Goal: Transaction & Acquisition: Purchase product/service

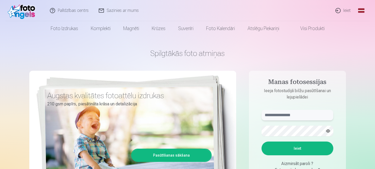
type input "**********"
click at [343, 10] on link "Ieiet" at bounding box center [342, 10] width 25 height 21
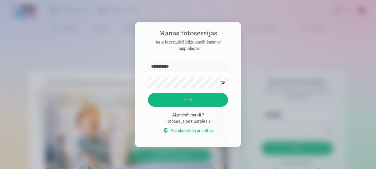
click at [171, 66] on input "**********" at bounding box center [188, 66] width 80 height 11
type input "**********"
click at [170, 67] on input "**********" at bounding box center [188, 66] width 80 height 11
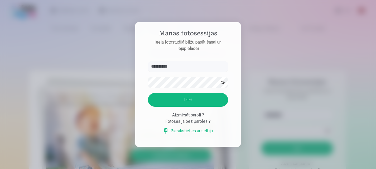
click at [170, 67] on input "**********" at bounding box center [188, 66] width 80 height 11
click at [163, 97] on button "Ieiet" at bounding box center [188, 100] width 80 height 14
click at [167, 61] on input "******" at bounding box center [188, 66] width 80 height 11
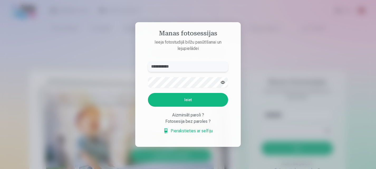
type input "**********"
click at [190, 103] on button "Ieiet" at bounding box center [188, 100] width 80 height 14
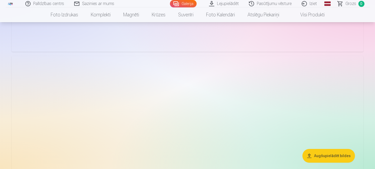
scroll to position [712, 0]
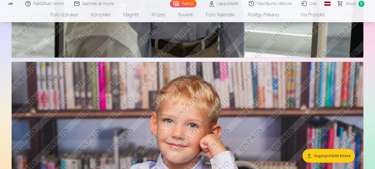
click at [234, 5] on link "Lejupielādēt" at bounding box center [224, 3] width 40 height 7
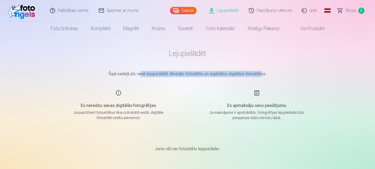
drag, startPoint x: 139, startPoint y: 71, endPoint x: 264, endPoint y: 76, distance: 125.1
click at [263, 76] on p "Šajā sadaļā jūs varat lejupielādēt dāvināto fotoattēlu un iegādātos digitālos f…" at bounding box center [188, 74] width 264 height 6
click at [264, 76] on p "Šajā sadaļā jūs varat lejupielādēt dāvināto fotoattēlu un iegādātos digitālos f…" at bounding box center [188, 74] width 264 height 6
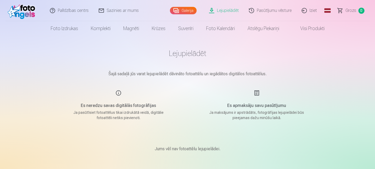
click at [178, 11] on link "Galerija" at bounding box center [183, 10] width 27 height 7
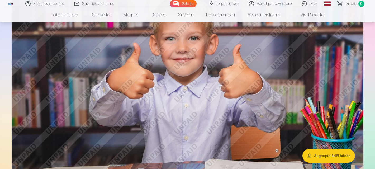
click at [315, 154] on button "Augšupielādēt bildes" at bounding box center [328, 156] width 52 height 14
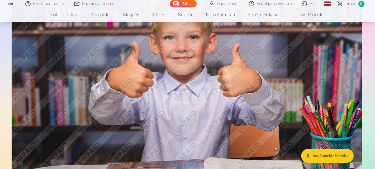
scroll to position [317, 0]
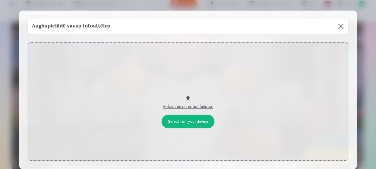
click at [339, 24] on button at bounding box center [341, 26] width 15 height 15
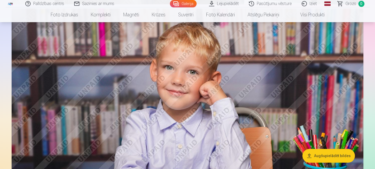
scroll to position [765, 0]
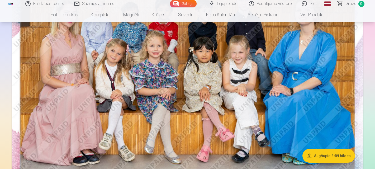
scroll to position [0, 0]
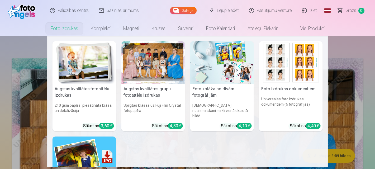
click at [87, 59] on img at bounding box center [84, 62] width 64 height 42
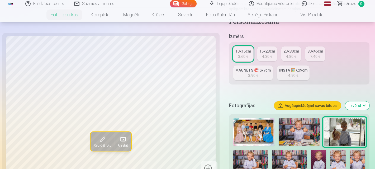
scroll to position [132, 0]
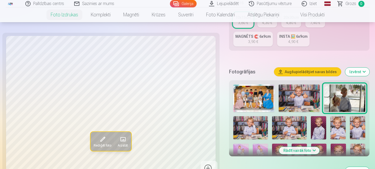
click at [255, 100] on img at bounding box center [253, 97] width 41 height 27
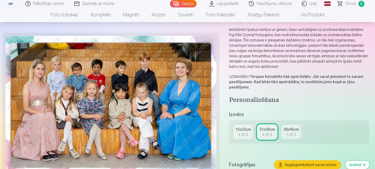
scroll to position [53, 0]
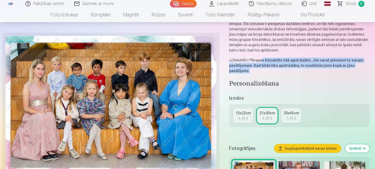
drag, startPoint x: 263, startPoint y: 61, endPoint x: 325, endPoint y: 70, distance: 61.9
click at [324, 70] on p "UZMANĪBU ! * Grupas fotoattēls tiek apstrādāts. Jūs varat pievienot to savam pa…" at bounding box center [299, 65] width 141 height 16
click at [325, 70] on p "UZMANĪBU ! * Grupas fotoattēls tiek apstrādāts. Jūs varat pievienot to savam pa…" at bounding box center [299, 65] width 141 height 16
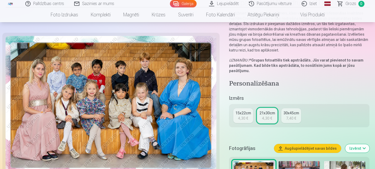
click at [244, 121] on link "15x22cm 4,30 €" at bounding box center [243, 115] width 20 height 15
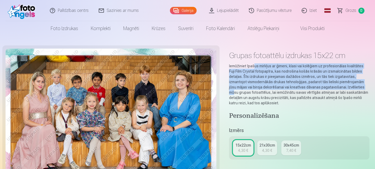
drag, startPoint x: 253, startPoint y: 63, endPoint x: 343, endPoint y: 85, distance: 93.4
click at [343, 85] on div "Grupas fotoattēlu izdrukas 15x22 cm Iemūžiniet īpašus mirkļus ar ģimeni, klasi …" at bounding box center [299, 77] width 141 height 57
click at [343, 85] on p "Iemūžiniet īpašus mirkļus ar ģimeni, klasi vai kolēģiem uz profesionālas kvalit…" at bounding box center [299, 84] width 141 height 42
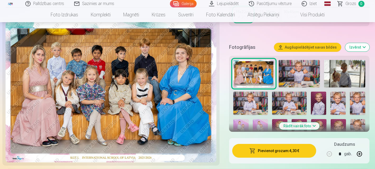
scroll to position [185, 0]
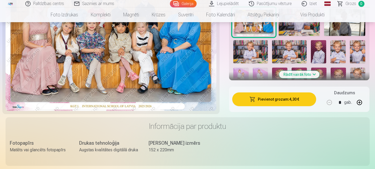
click at [283, 101] on button "Pievienot grozam : 4,30 €" at bounding box center [274, 99] width 84 height 14
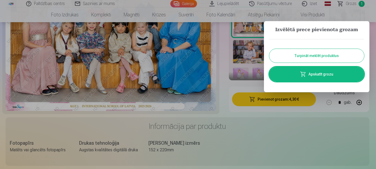
click at [288, 56] on button "Turpināt meklēt produktus" at bounding box center [316, 56] width 95 height 14
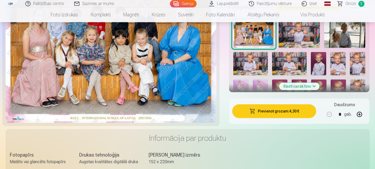
scroll to position [158, 0]
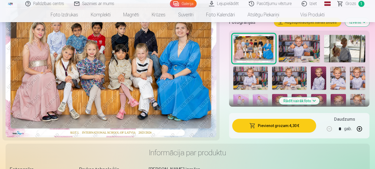
click at [297, 51] on img at bounding box center [298, 48] width 41 height 27
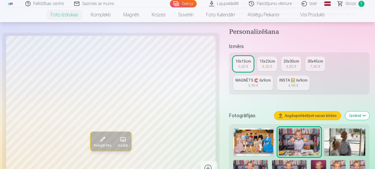
scroll to position [132, 0]
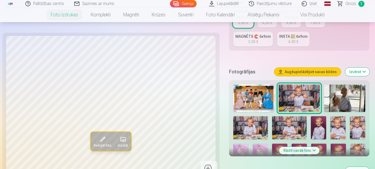
click at [255, 127] on img at bounding box center [250, 127] width 35 height 23
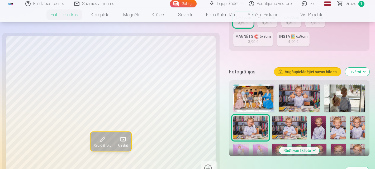
click at [283, 127] on img at bounding box center [289, 127] width 35 height 23
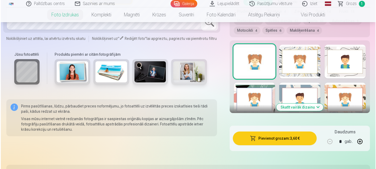
scroll to position [316, 0]
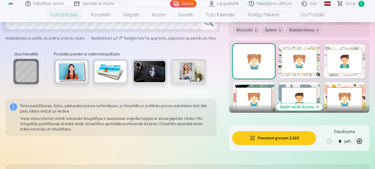
click at [275, 138] on button "Pievienot grozam : 3,60 €" at bounding box center [274, 138] width 84 height 14
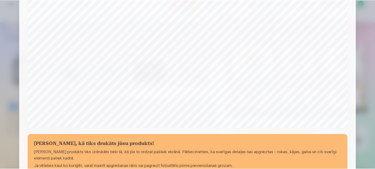
scroll to position [211, 0]
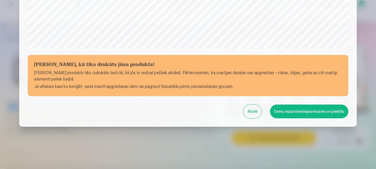
click at [292, 114] on button "Esmu iepazinies/iepazinusies un piekrītu" at bounding box center [309, 111] width 78 height 14
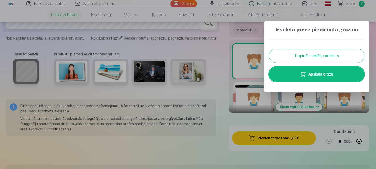
click at [300, 58] on button "Turpināt meklēt produktus" at bounding box center [316, 56] width 95 height 14
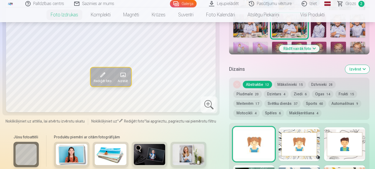
scroll to position [237, 0]
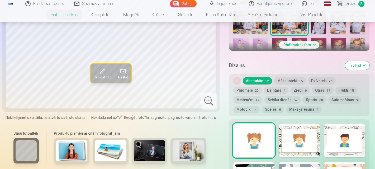
click at [250, 141] on div at bounding box center [253, 140] width 41 height 34
click at [263, 80] on button "Abstraktie 12" at bounding box center [257, 80] width 29 height 7
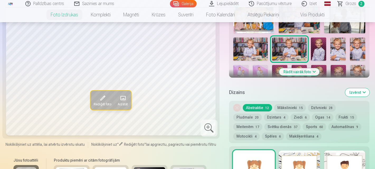
scroll to position [211, 0]
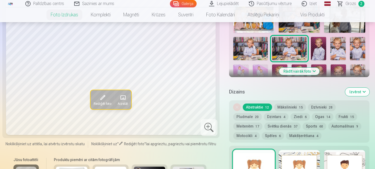
click at [300, 69] on button "Rādīt vairāk foto" at bounding box center [299, 70] width 40 height 7
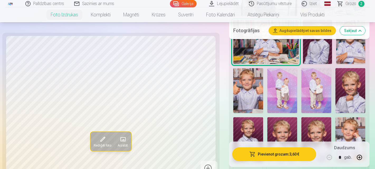
scroll to position [290, 0]
click at [312, 98] on img at bounding box center [316, 90] width 30 height 45
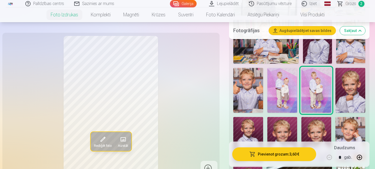
click at [293, 95] on img at bounding box center [282, 90] width 30 height 45
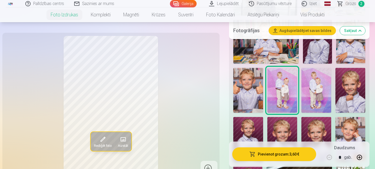
click at [316, 95] on img at bounding box center [316, 90] width 30 height 45
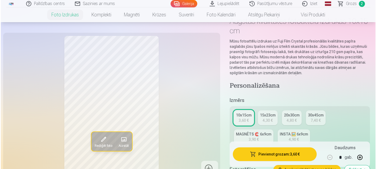
scroll to position [26, 0]
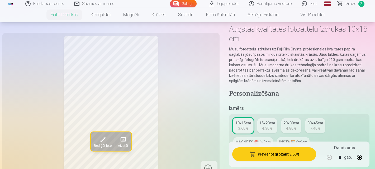
click at [266, 151] on button "Pievienot grozam : 3,60 €" at bounding box center [274, 154] width 84 height 14
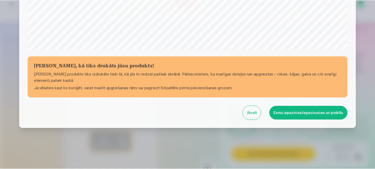
scroll to position [211, 0]
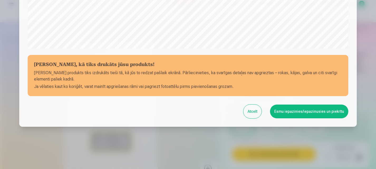
click at [285, 112] on button "Esmu iepazinies/iepazinusies un piekrītu" at bounding box center [309, 111] width 78 height 14
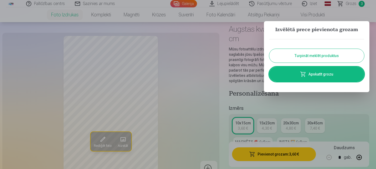
click at [300, 59] on button "Turpināt meklēt produktus" at bounding box center [316, 56] width 95 height 14
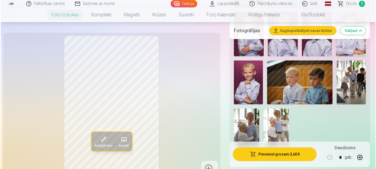
scroll to position [395, 0]
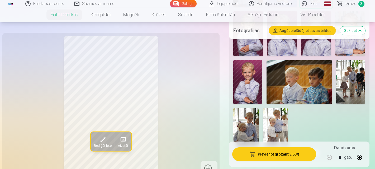
click at [353, 79] on img at bounding box center [350, 82] width 29 height 44
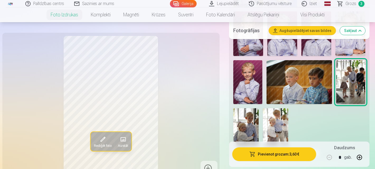
click at [244, 127] on img at bounding box center [245, 127] width 25 height 38
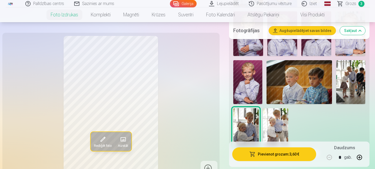
click at [345, 91] on img at bounding box center [350, 82] width 29 height 44
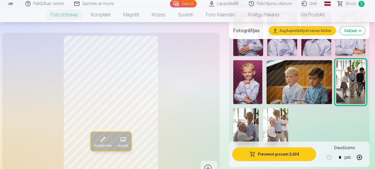
click at [272, 155] on button "Pievienot grozam : 3,60 €" at bounding box center [274, 154] width 84 height 14
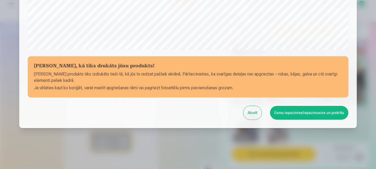
scroll to position [211, 0]
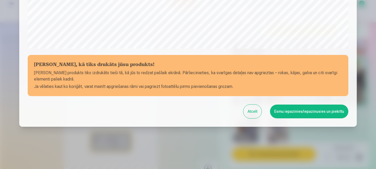
click at [289, 116] on button "Esmu iepazinies/iepazinusies un piekrītu" at bounding box center [309, 111] width 78 height 14
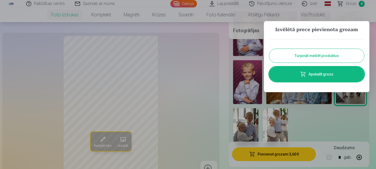
click at [303, 76] on span at bounding box center [303, 74] width 6 height 6
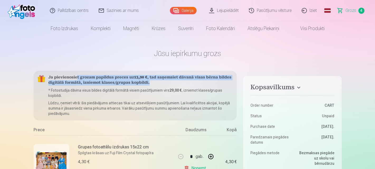
drag, startPoint x: 76, startPoint y: 77, endPoint x: 189, endPoint y: 81, distance: 113.4
click at [189, 81] on h5 "Ja pievienosiet grozam papildus preces uz 13,90 € , tad saņemsiet dāvanā visas …" at bounding box center [140, 80] width 184 height 11
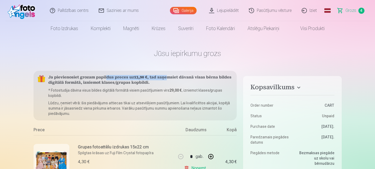
drag, startPoint x: 106, startPoint y: 73, endPoint x: 168, endPoint y: 80, distance: 62.2
click at [167, 80] on div "Ja pievienosiet grozam papildus preces uz 13,90 € , tad saņemsiet dāvanā visas …" at bounding box center [134, 96] width 203 height 50
click at [168, 80] on h5 "Ja pievienosiet grozam papildus preces uz 13,90 € , tad saņemsiet dāvanā visas …" at bounding box center [140, 80] width 184 height 11
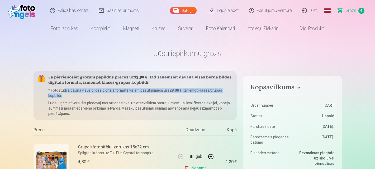
drag, startPoint x: 64, startPoint y: 89, endPoint x: 161, endPoint y: 93, distance: 96.8
click at [161, 93] on p "* Fotostudija dāvina visus bildes digitālā formātā visiem pasūtījumiem virs 29,…" at bounding box center [140, 93] width 184 height 11
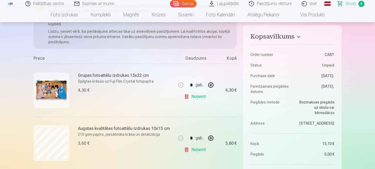
scroll to position [53, 0]
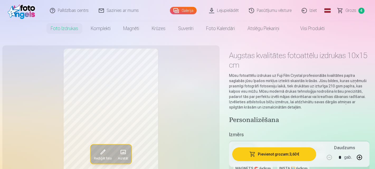
click at [182, 13] on link "Galerija" at bounding box center [183, 10] width 27 height 7
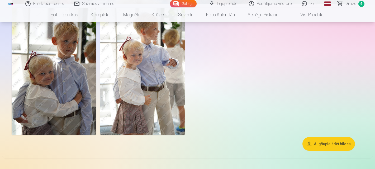
scroll to position [1849, 0]
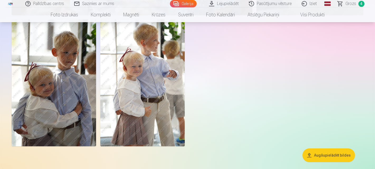
click at [58, 73] on img at bounding box center [54, 83] width 84 height 127
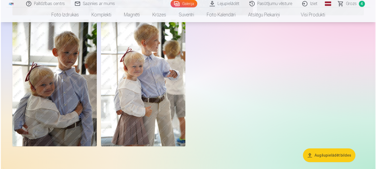
scroll to position [1855, 0]
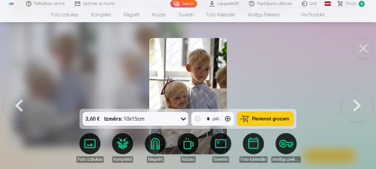
click at [261, 118] on span "Pievienot grozam" at bounding box center [270, 118] width 37 height 5
click at [254, 117] on span "Pievienot grozam" at bounding box center [270, 118] width 37 height 5
click at [192, 6] on link "Galerija" at bounding box center [183, 3] width 27 height 7
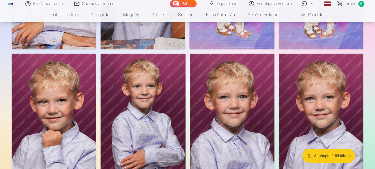
scroll to position [1292, 0]
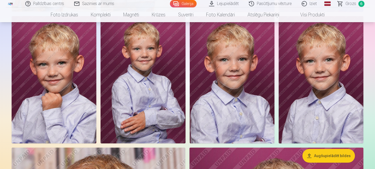
click at [239, 81] on img at bounding box center [232, 79] width 85 height 127
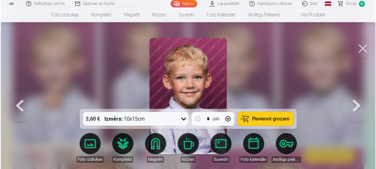
scroll to position [1296, 0]
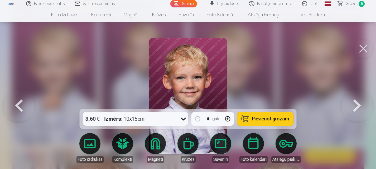
click at [252, 119] on button "Pievienot grozam" at bounding box center [265, 119] width 56 height 14
click at [354, 4] on span "Grozs" at bounding box center [351, 4] width 11 height 6
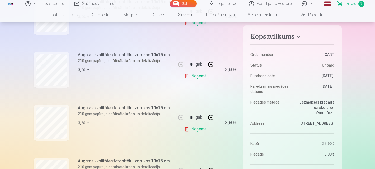
scroll to position [316, 0]
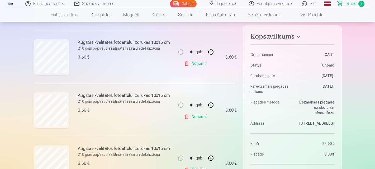
click at [198, 117] on link "Noņemt" at bounding box center [196, 116] width 24 height 11
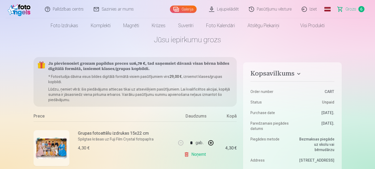
scroll to position [0, 0]
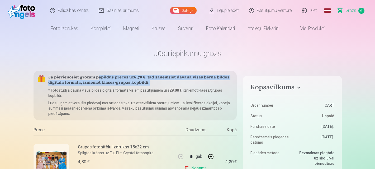
drag, startPoint x: 98, startPoint y: 77, endPoint x: 159, endPoint y: 84, distance: 61.6
click at [157, 84] on h5 "Ja pievienosiet grozam papildus preces uz 6,70 € , tad saņemsiet dāvanā visas b…" at bounding box center [140, 80] width 184 height 11
click at [159, 84] on h5 "Ja pievienosiet grozam papildus preces uz 6,70 € , tad saņemsiet dāvanā visas b…" at bounding box center [140, 80] width 184 height 11
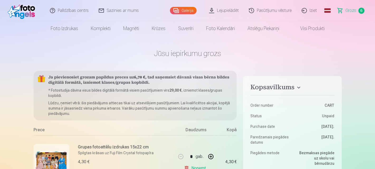
click at [186, 11] on link "Galerija" at bounding box center [183, 10] width 27 height 7
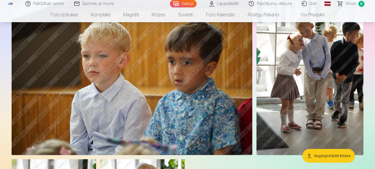
scroll to position [1714, 0]
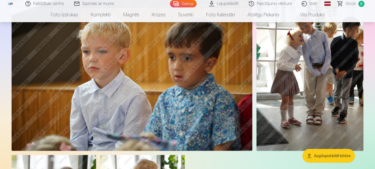
click at [317, 87] on img at bounding box center [309, 70] width 107 height 160
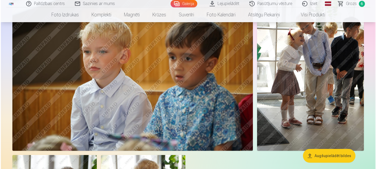
scroll to position [1720, 0]
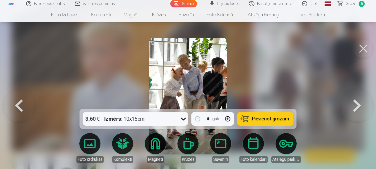
click at [262, 118] on span "Pievienot grozam" at bounding box center [270, 118] width 37 height 5
click at [190, 4] on link "Galerija" at bounding box center [183, 3] width 27 height 7
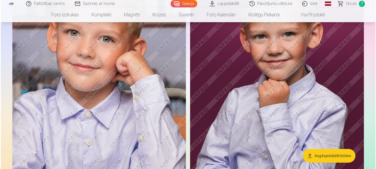
scroll to position [1476, 0]
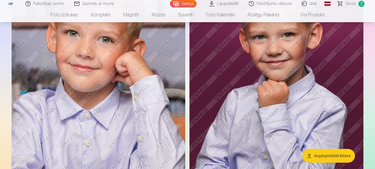
click at [116, 74] on img at bounding box center [98, 93] width 173 height 260
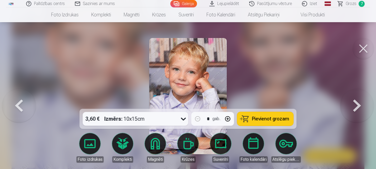
click at [264, 117] on span "Pievienot grozam" at bounding box center [270, 118] width 37 height 5
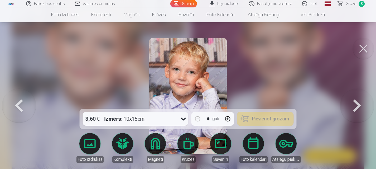
click at [355, 4] on span "Grozs" at bounding box center [351, 4] width 11 height 6
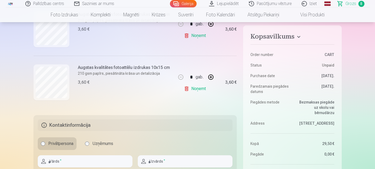
scroll to position [395, 0]
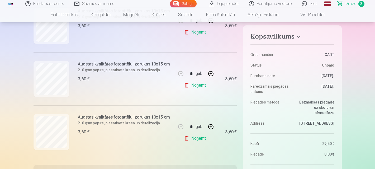
click at [197, 85] on link "Noņemt" at bounding box center [196, 85] width 24 height 11
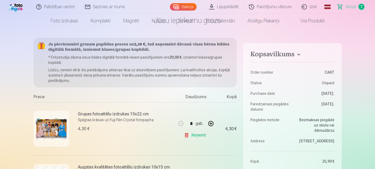
scroll to position [0, 0]
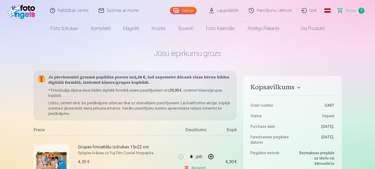
click at [189, 13] on link "Galerija" at bounding box center [183, 10] width 27 height 7
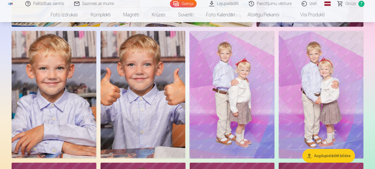
scroll to position [1160, 0]
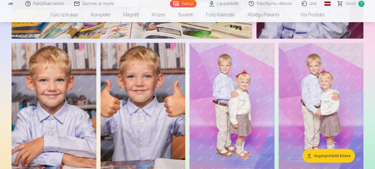
click at [155, 78] on img at bounding box center [142, 106] width 85 height 127
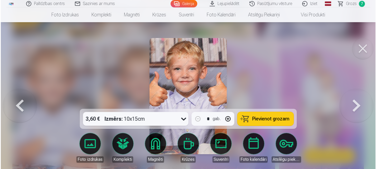
scroll to position [1137, 0]
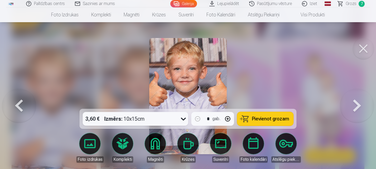
click at [364, 46] on button at bounding box center [363, 48] width 21 height 21
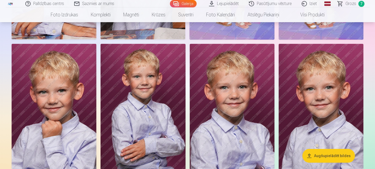
scroll to position [1265, 0]
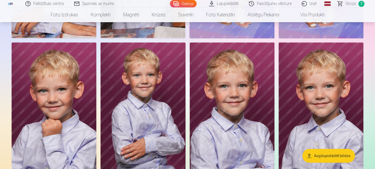
click at [160, 95] on img at bounding box center [142, 105] width 85 height 127
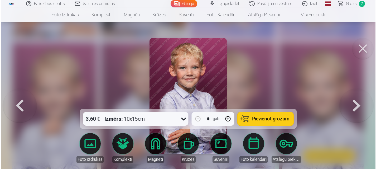
scroll to position [1269, 0]
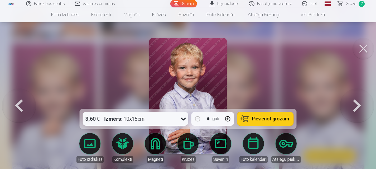
click at [255, 117] on span "Pievienot grozam" at bounding box center [270, 118] width 37 height 5
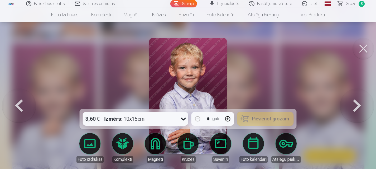
click at [350, 4] on span "Grozs" at bounding box center [351, 4] width 11 height 6
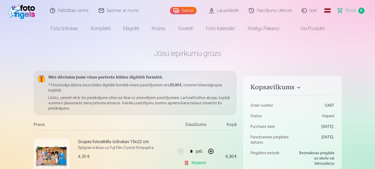
click at [181, 9] on link "Galerija" at bounding box center [183, 10] width 27 height 7
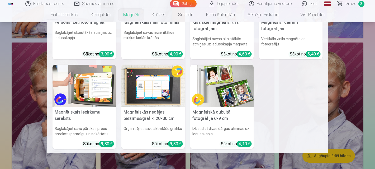
scroll to position [77, 0]
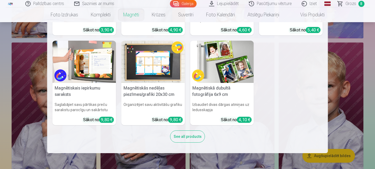
click at [156, 68] on img at bounding box center [153, 62] width 64 height 42
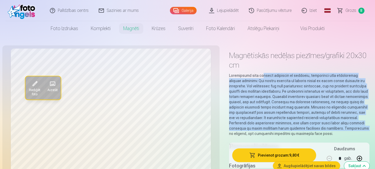
drag, startPoint x: 260, startPoint y: 78, endPoint x: 343, endPoint y: 129, distance: 97.1
click at [343, 129] on p at bounding box center [299, 104] width 141 height 63
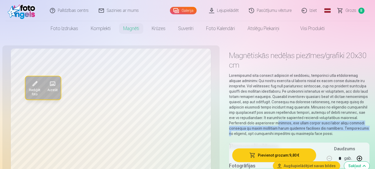
drag, startPoint x: 344, startPoint y: 127, endPoint x: 262, endPoint y: 124, distance: 81.5
click at [262, 124] on p at bounding box center [299, 104] width 141 height 63
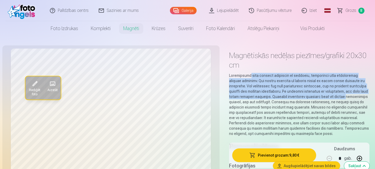
drag, startPoint x: 255, startPoint y: 75, endPoint x: 343, endPoint y: 98, distance: 90.8
click at [342, 97] on p at bounding box center [299, 104] width 141 height 63
click at [343, 98] on p at bounding box center [299, 104] width 141 height 63
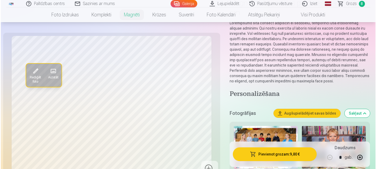
scroll to position [53, 0]
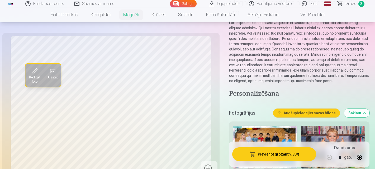
click at [37, 72] on span at bounding box center [34, 71] width 8 height 8
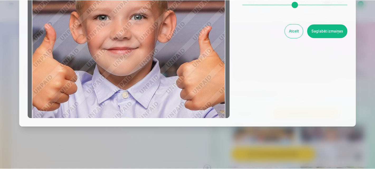
scroll to position [0, 0]
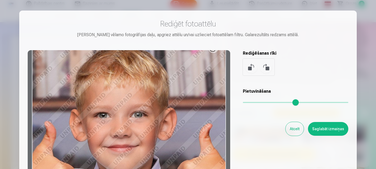
click at [296, 127] on button "Atcelt" at bounding box center [295, 129] width 18 height 14
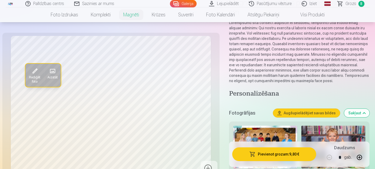
click at [192, 6] on link "Galerija" at bounding box center [183, 3] width 27 height 7
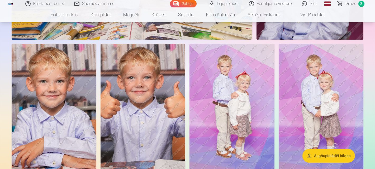
scroll to position [1134, 0]
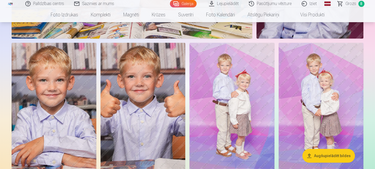
click at [318, 74] on img at bounding box center [320, 106] width 85 height 127
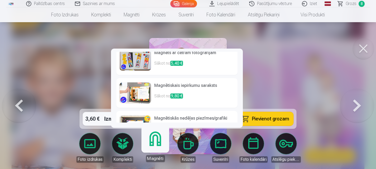
scroll to position [132, 0]
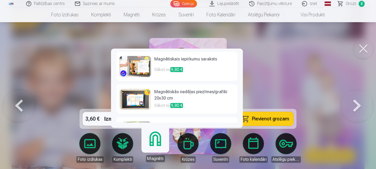
click at [135, 96] on img at bounding box center [135, 99] width 32 height 21
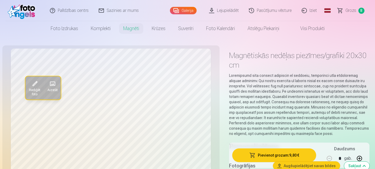
click at [37, 86] on span at bounding box center [34, 83] width 8 height 8
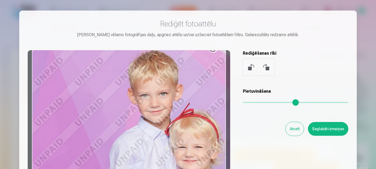
drag, startPoint x: 249, startPoint y: 101, endPoint x: 280, endPoint y: 100, distance: 31.4
click at [280, 102] on input "range" at bounding box center [295, 102] width 105 height 1
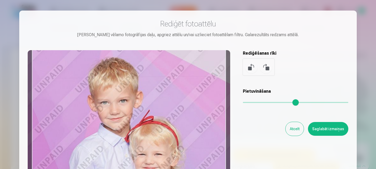
drag, startPoint x: 144, startPoint y: 124, endPoint x: 124, endPoint y: 129, distance: 21.4
click at [124, 129] on div at bounding box center [129, 133] width 202 height 166
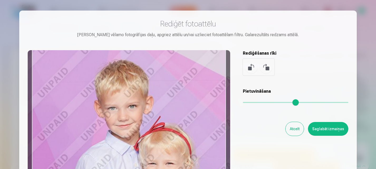
drag, startPoint x: 279, startPoint y: 100, endPoint x: 215, endPoint y: 111, distance: 64.9
click at [287, 102] on input "range" at bounding box center [295, 102] width 105 height 1
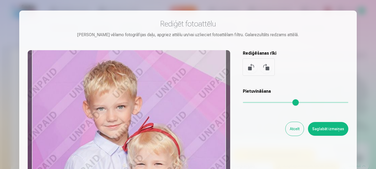
click at [126, 127] on div at bounding box center [129, 133] width 202 height 166
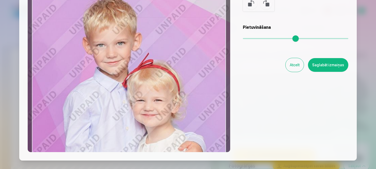
scroll to position [45, 0]
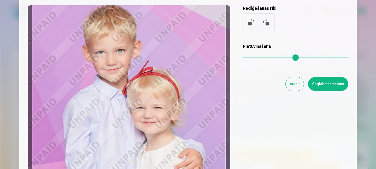
drag, startPoint x: 152, startPoint y: 106, endPoint x: 151, endPoint y: 95, distance: 11.6
click at [151, 95] on div at bounding box center [129, 88] width 202 height 166
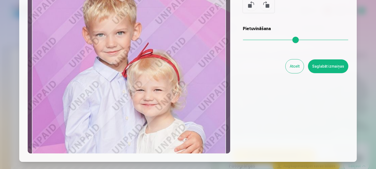
scroll to position [71, 0]
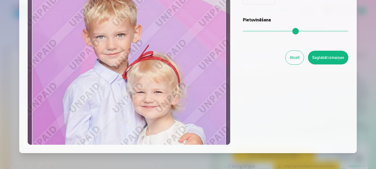
drag, startPoint x: 155, startPoint y: 84, endPoint x: 156, endPoint y: 95, distance: 11.1
click at [156, 95] on div at bounding box center [129, 62] width 202 height 166
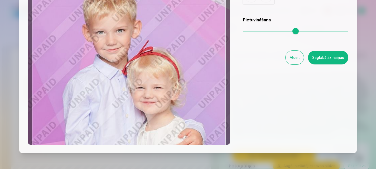
type input "****"
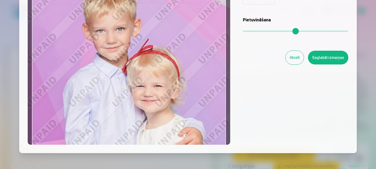
drag, startPoint x: 127, startPoint y: 85, endPoint x: 127, endPoint y: 77, distance: 7.7
click at [127, 77] on div at bounding box center [129, 62] width 202 height 166
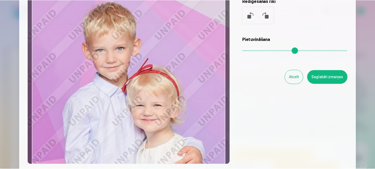
scroll to position [45, 0]
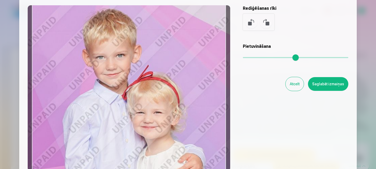
click at [326, 86] on button "Saglabāt izmaiņas" at bounding box center [328, 84] width 40 height 14
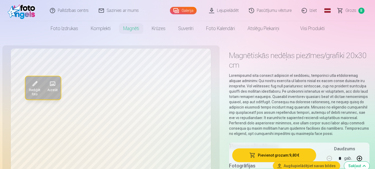
click at [260, 96] on p at bounding box center [299, 104] width 141 height 63
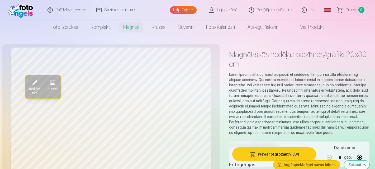
scroll to position [0, 0]
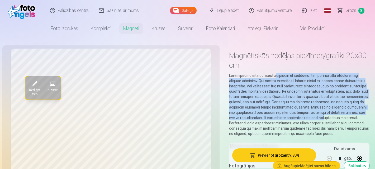
drag, startPoint x: 276, startPoint y: 74, endPoint x: 314, endPoint y: 119, distance: 59.0
click at [314, 119] on p at bounding box center [299, 104] width 141 height 63
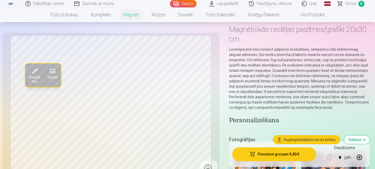
scroll to position [26, 0]
drag, startPoint x: 257, startPoint y: 108, endPoint x: 296, endPoint y: 108, distance: 39.0
click at [296, 108] on p at bounding box center [299, 77] width 141 height 63
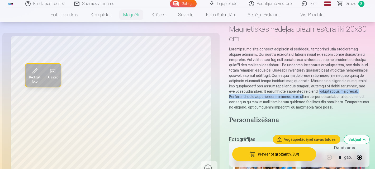
drag, startPoint x: 287, startPoint y: 94, endPoint x: 308, endPoint y: 91, distance: 21.0
click at [308, 91] on p at bounding box center [299, 77] width 141 height 63
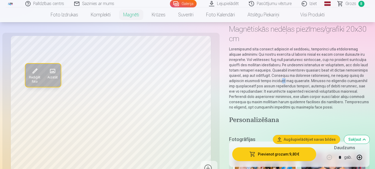
drag, startPoint x: 263, startPoint y: 79, endPoint x: 268, endPoint y: 79, distance: 5.0
click at [268, 79] on p at bounding box center [299, 77] width 141 height 63
drag, startPoint x: 277, startPoint y: 68, endPoint x: 333, endPoint y: 70, distance: 55.4
click at [333, 70] on p at bounding box center [299, 77] width 141 height 63
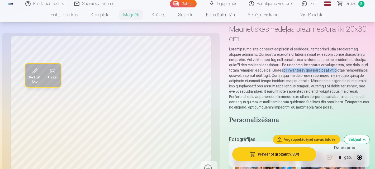
click at [333, 70] on p at bounding box center [299, 77] width 141 height 63
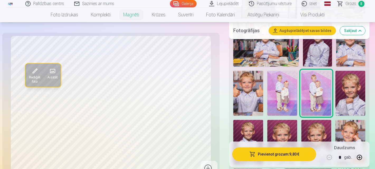
scroll to position [264, 0]
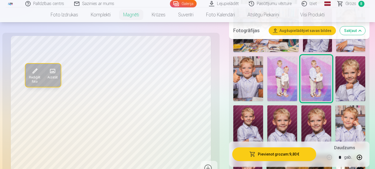
click at [279, 156] on button "Pievienot grozam : 9,80 €" at bounding box center [274, 154] width 84 height 14
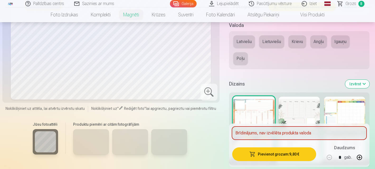
scroll to position [501, 0]
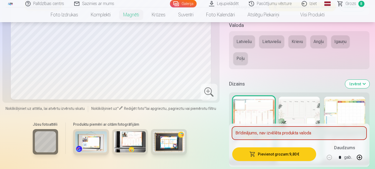
click at [243, 43] on button "Latviešu" at bounding box center [244, 41] width 22 height 13
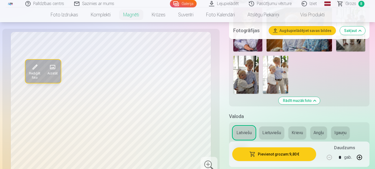
scroll to position [475, 0]
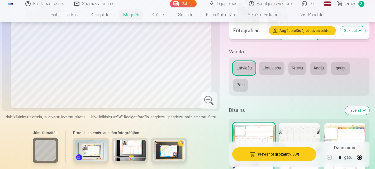
click at [320, 67] on button "Angļu" at bounding box center [318, 68] width 17 height 13
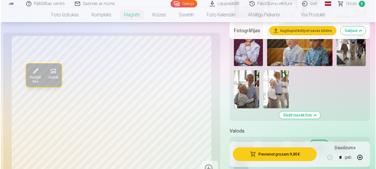
scroll to position [395, 0]
click at [275, 154] on button "Pievienot grozam : 9,80 €" at bounding box center [274, 154] width 84 height 14
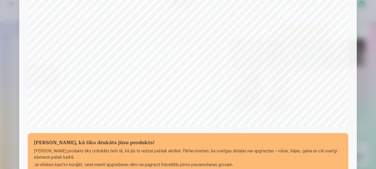
scroll to position [158, 0]
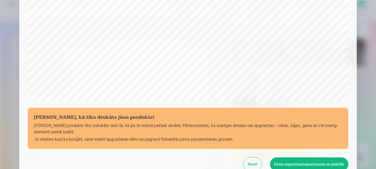
click at [294, 164] on button "Esmu iepazinies/iepazinusies un piekrītu" at bounding box center [309, 164] width 78 height 14
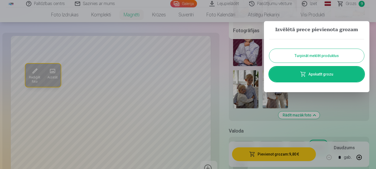
click at [310, 72] on link "Apskatīt grozu" at bounding box center [316, 74] width 95 height 15
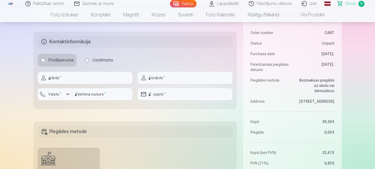
scroll to position [580, 0]
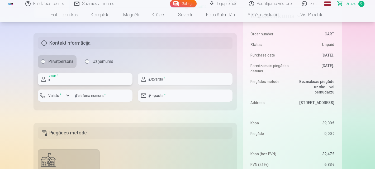
drag, startPoint x: 81, startPoint y: 83, endPoint x: 81, endPoint y: 79, distance: 3.7
click at [81, 83] on input "text" at bounding box center [85, 79] width 95 height 12
type input "*****"
click at [180, 84] on input "text" at bounding box center [185, 79] width 95 height 12
type input "*********"
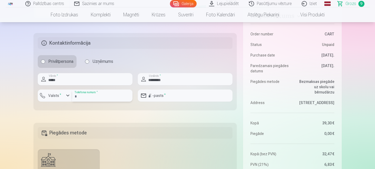
click at [105, 98] on input "number" at bounding box center [102, 95] width 60 height 12
type input "********"
drag, startPoint x: 157, startPoint y: 102, endPoint x: 160, endPoint y: 97, distance: 5.4
click at [157, 102] on div at bounding box center [185, 104] width 95 height 4
click at [160, 96] on input "email" at bounding box center [185, 95] width 95 height 12
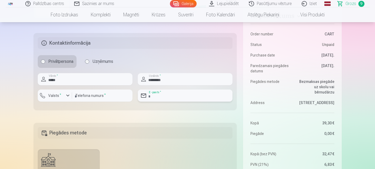
type input "**********"
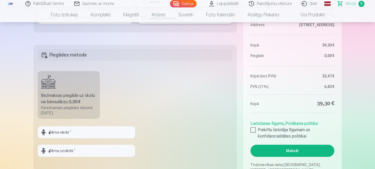
scroll to position [659, 0]
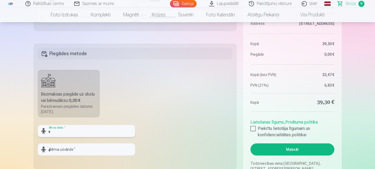
click at [66, 132] on input "text" at bounding box center [86, 131] width 97 height 12
type input "*******"
click at [61, 152] on input "text" at bounding box center [86, 149] width 97 height 12
type input "*********"
click at [188, 147] on fieldset "Piegādes metode Bezmaksas piegāde uz skolu vai bērnudārzu : 0,00 € Paredzamais …" at bounding box center [134, 106] width 203 height 125
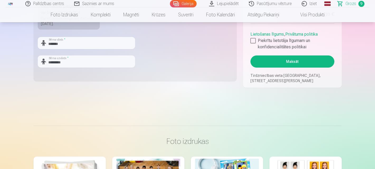
scroll to position [712, 0]
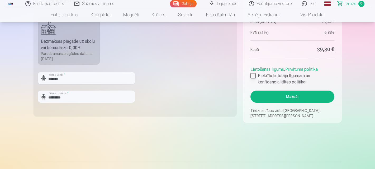
click at [256, 76] on label "Piekrītu lietotāja līgumam un konfidencialitātes politikai" at bounding box center [292, 79] width 84 height 13
click at [292, 96] on button "Maksāt" at bounding box center [292, 96] width 84 height 12
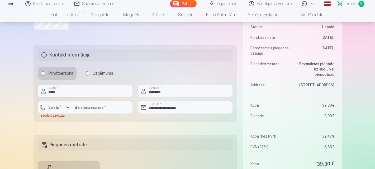
scroll to position [554, 0]
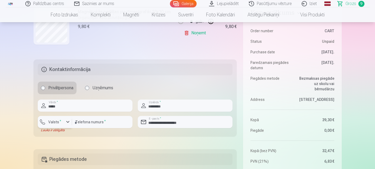
click at [60, 122] on label "Valsts *" at bounding box center [54, 121] width 17 height 5
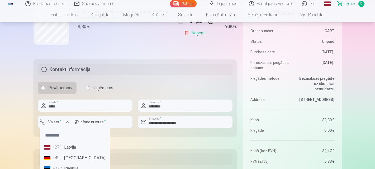
click at [69, 149] on li "+371 Latvija" at bounding box center [75, 147] width 66 height 11
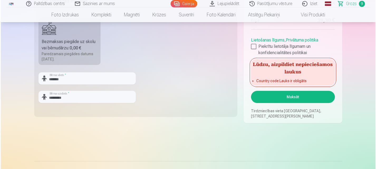
scroll to position [712, 0]
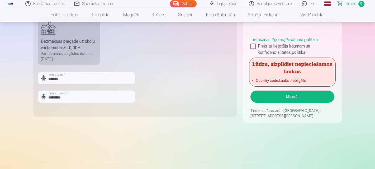
click at [293, 97] on button "Maksāt" at bounding box center [292, 96] width 84 height 12
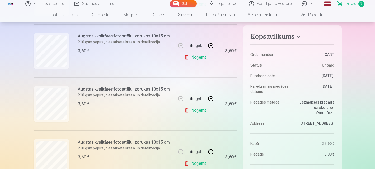
scroll to position [343, 0]
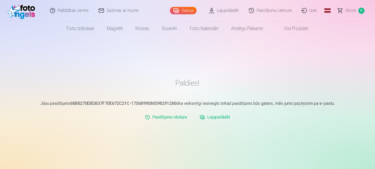
click at [217, 117] on link "Lejupielādēt" at bounding box center [214, 117] width 35 height 11
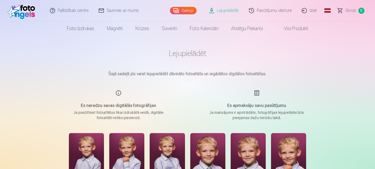
click at [223, 10] on link "Lejupielādēt" at bounding box center [224, 10] width 40 height 21
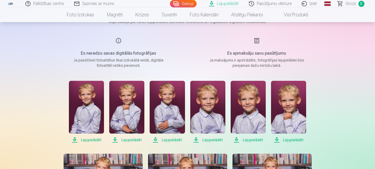
scroll to position [53, 0]
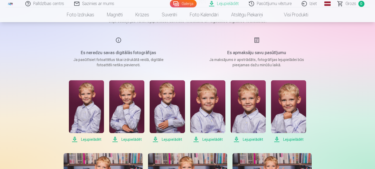
click at [89, 140] on span "Lejupielādēt" at bounding box center [86, 139] width 35 height 6
click at [124, 139] on span "Lejupielādēt" at bounding box center [126, 139] width 35 height 6
click at [164, 138] on span "Lejupielādēt" at bounding box center [166, 139] width 35 height 6
click at [206, 140] on span "Lejupielādēt" at bounding box center [207, 139] width 35 height 6
click at [245, 140] on span "Lejupielādēt" at bounding box center [247, 139] width 35 height 6
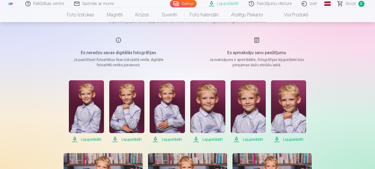
click at [288, 140] on span "Lejupielādēt" at bounding box center [288, 139] width 35 height 6
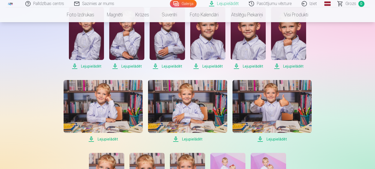
scroll to position [132, 0]
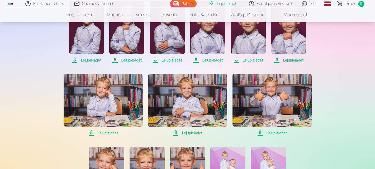
click at [108, 133] on span "Lejupielādēt" at bounding box center [103, 133] width 79 height 6
click at [189, 133] on span "Lejupielādēt" at bounding box center [187, 133] width 79 height 6
click at [266, 133] on span "Lejupielādēt" at bounding box center [271, 133] width 79 height 6
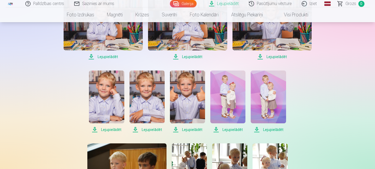
scroll to position [211, 0]
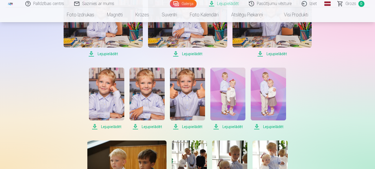
click at [109, 125] on span "Lejupielādēt" at bounding box center [106, 126] width 35 height 6
click at [153, 127] on span "Lejupielādēt" at bounding box center [146, 126] width 35 height 6
click at [190, 127] on span "Lejupielādēt" at bounding box center [187, 126] width 35 height 6
click at [229, 127] on span "Lejupielādēt" at bounding box center [227, 126] width 35 height 6
click at [273, 125] on span "Lejupielādēt" at bounding box center [267, 126] width 35 height 6
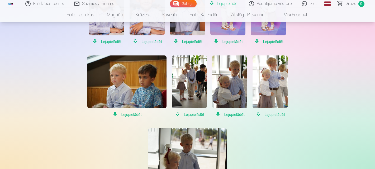
scroll to position [316, 0]
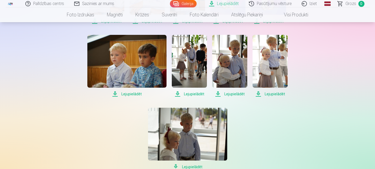
click at [132, 93] on span "Lejupielādēt" at bounding box center [126, 94] width 79 height 6
click at [190, 94] on span "Lejupielādēt" at bounding box center [189, 94] width 35 height 6
click at [234, 93] on span "Lejupielādēt" at bounding box center [229, 94] width 35 height 6
click at [268, 94] on span "Lejupielādēt" at bounding box center [269, 94] width 35 height 6
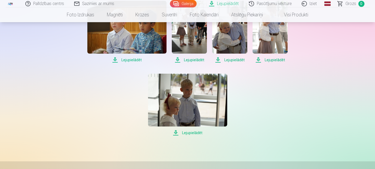
scroll to position [343, 0]
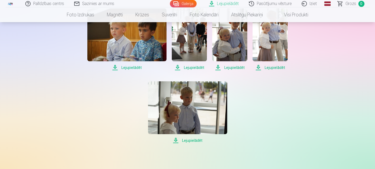
click at [186, 140] on span "Lejupielādēt" at bounding box center [187, 140] width 79 height 6
drag, startPoint x: 273, startPoint y: 145, endPoint x: 272, endPoint y: 147, distance: 2.8
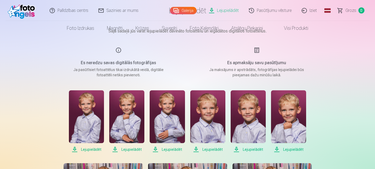
scroll to position [0, 0]
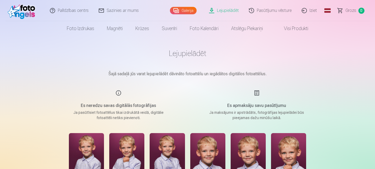
click at [21, 10] on img at bounding box center [23, 10] width 30 height 17
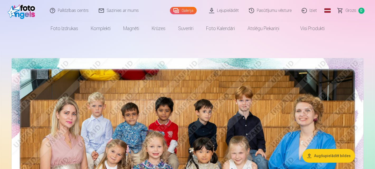
click at [312, 11] on link "Iziet" at bounding box center [309, 10] width 25 height 21
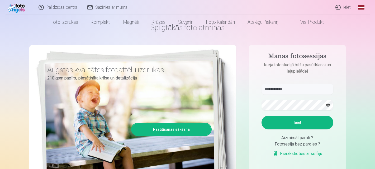
scroll to position [26, 0]
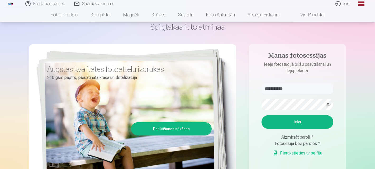
click at [284, 88] on input "**********" at bounding box center [297, 88] width 72 height 11
type input "**********"
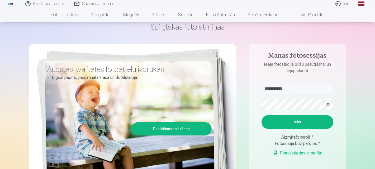
click at [277, 125] on button "Ieiet" at bounding box center [297, 122] width 72 height 14
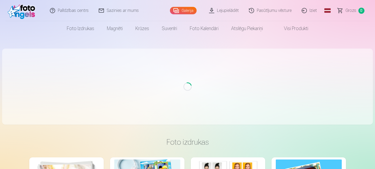
scroll to position [26, 0]
